Goal: Complete application form

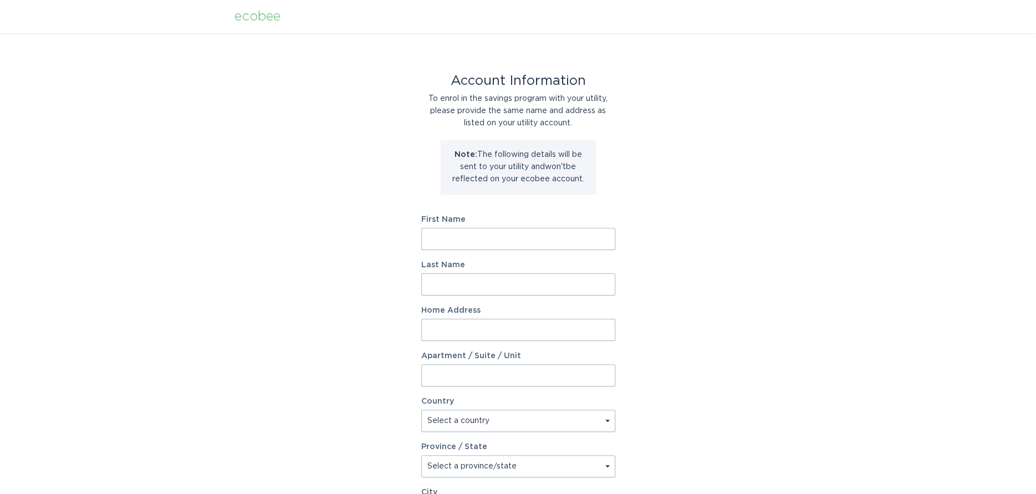
click at [459, 238] on input "First Name" at bounding box center [518, 239] width 194 height 22
type input "[PERSON_NAME]"
type input "Rose"
type input "121 [PERSON_NAME] ct"
select select "US"
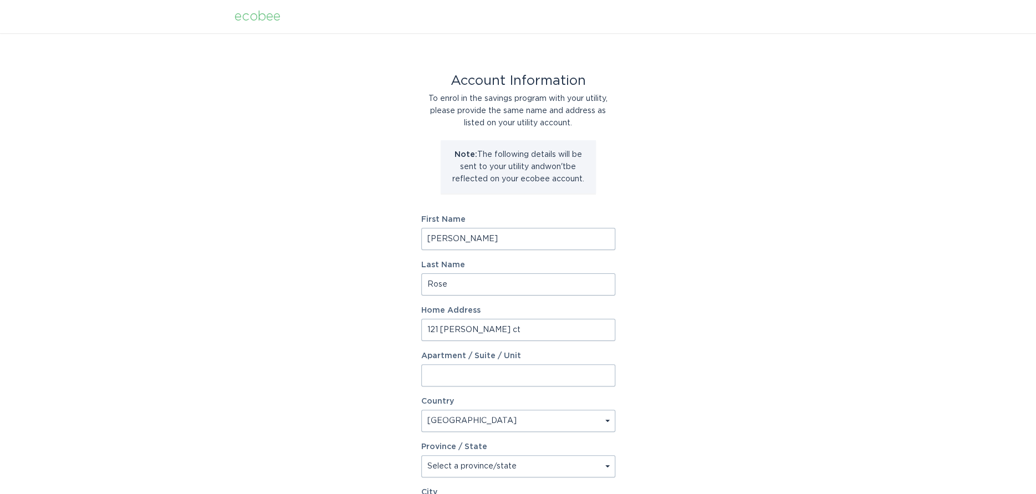
type input "rocky point"
type input "28457"
select select "NC"
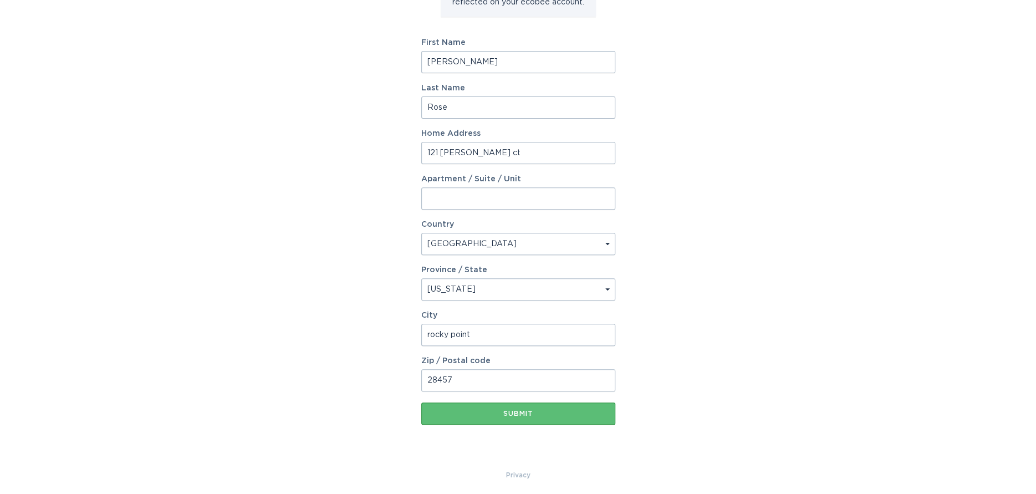
scroll to position [180, 0]
click at [521, 409] on div "Submit" at bounding box center [518, 410] width 183 height 7
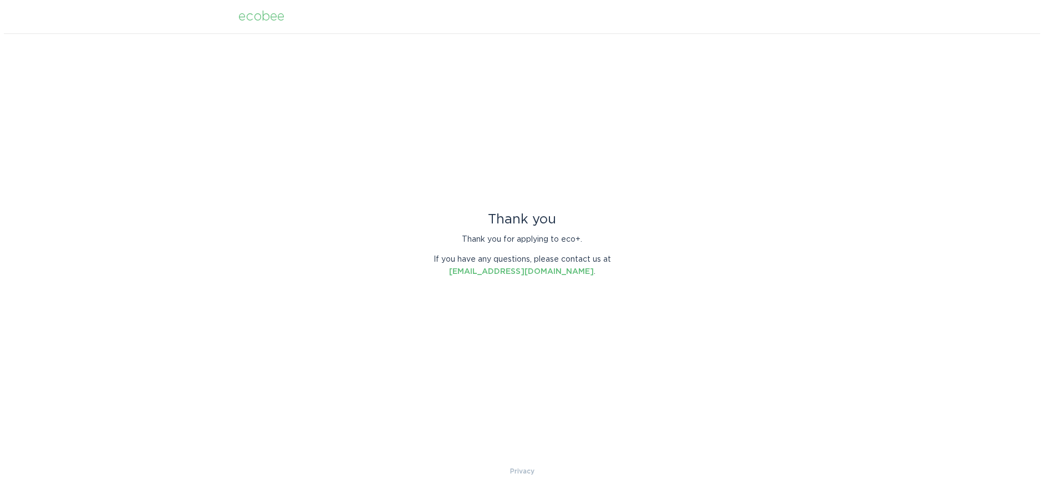
scroll to position [0, 0]
